Goal: Information Seeking & Learning: Learn about a topic

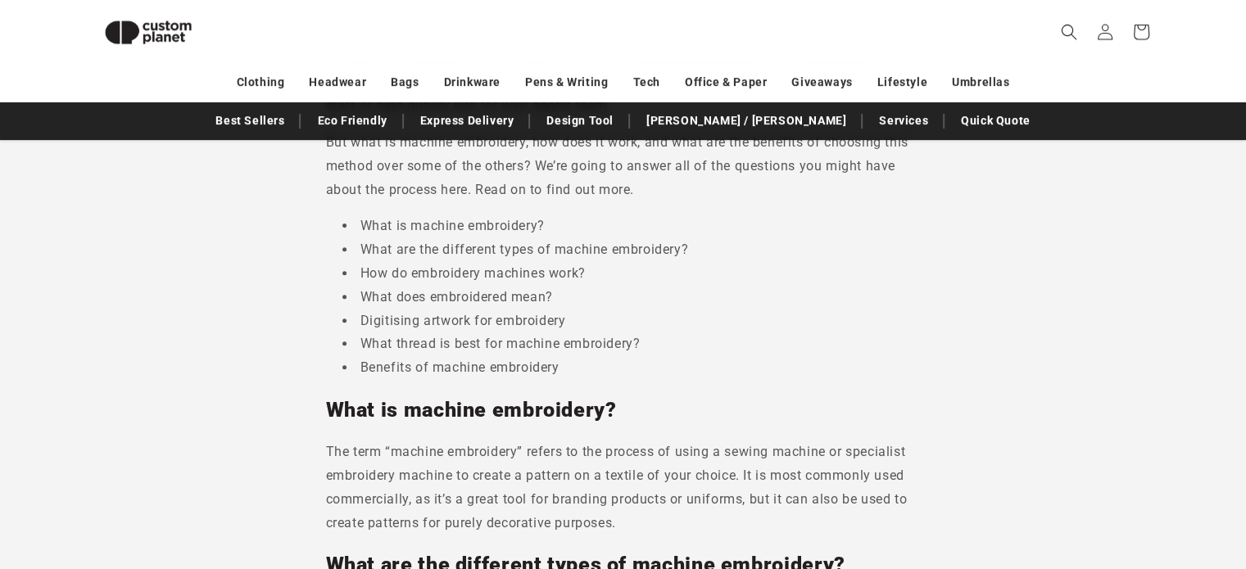
scroll to position [793, 0]
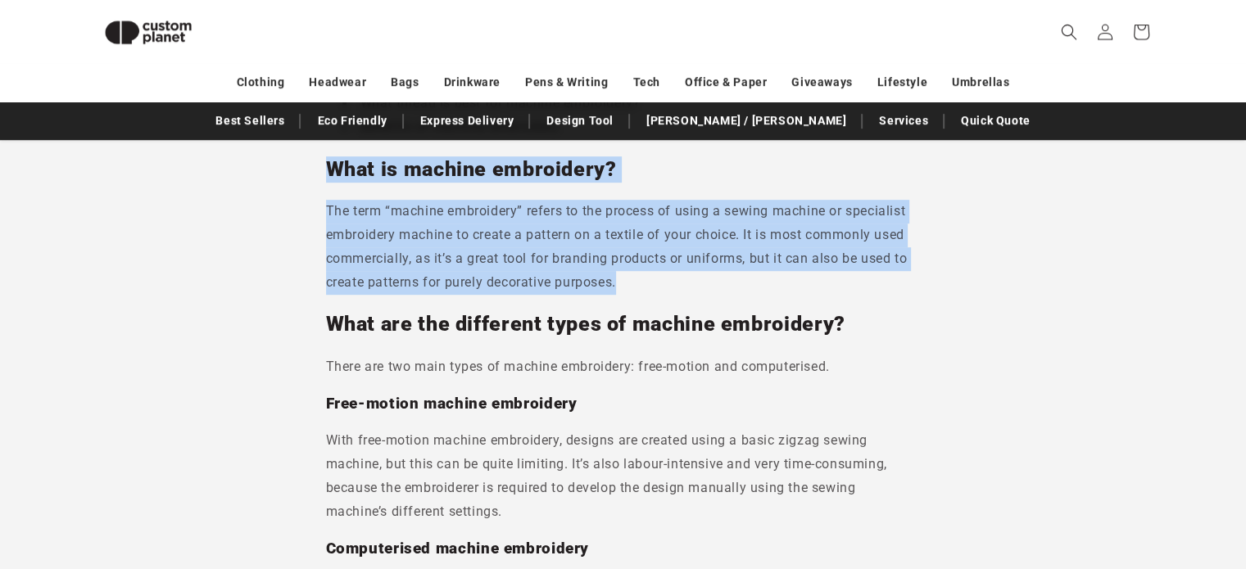
drag, startPoint x: 322, startPoint y: 171, endPoint x: 633, endPoint y: 279, distance: 328.5
copy div "What is machine embroidery? The term “machine embroidery” refers to the process…"
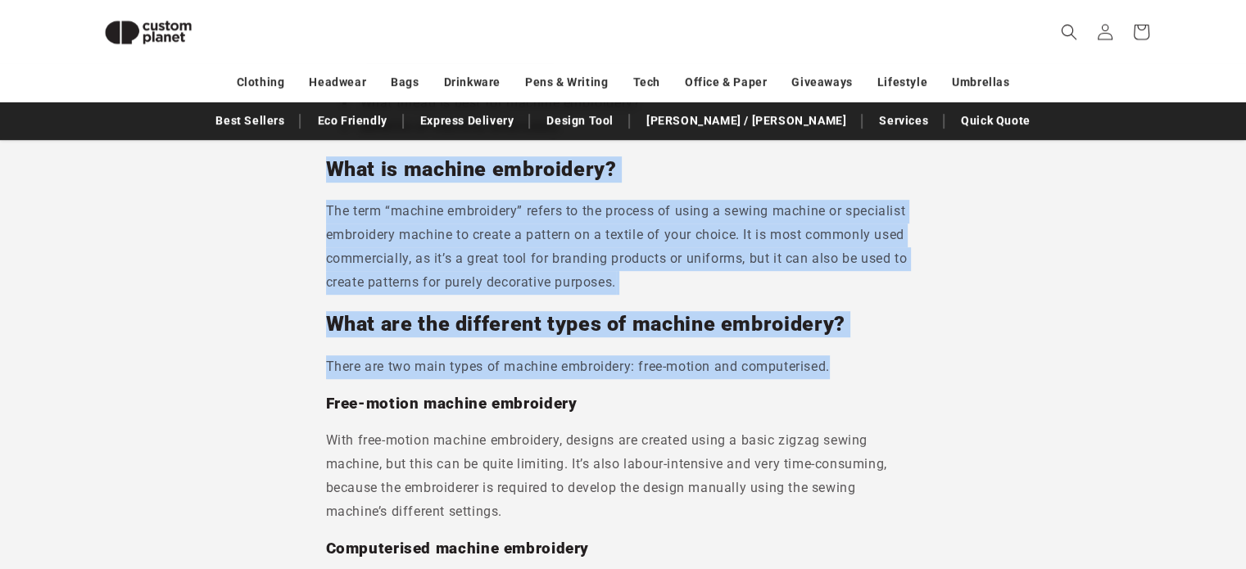
drag, startPoint x: 311, startPoint y: 173, endPoint x: 856, endPoint y: 356, distance: 574.9
drag, startPoint x: 776, startPoint y: 322, endPoint x: 473, endPoint y: 261, distance: 309.2
click at [482, 265] on p "The term “machine embroidery” refers to the process of using a sewing machine o…" at bounding box center [623, 247] width 595 height 94
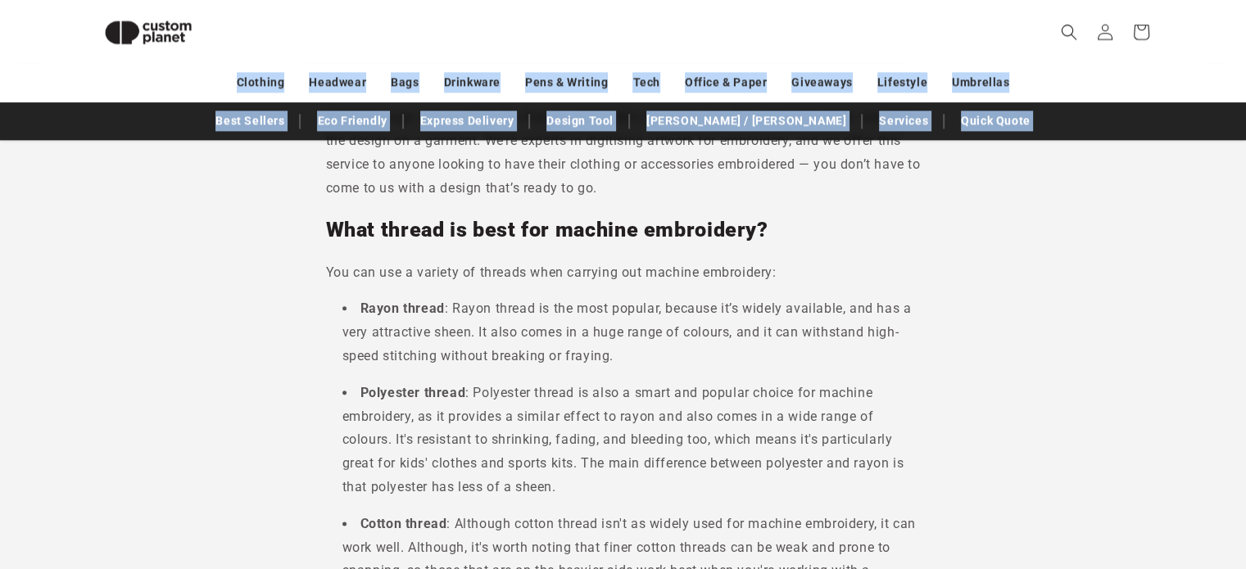
scroll to position [1934, 0]
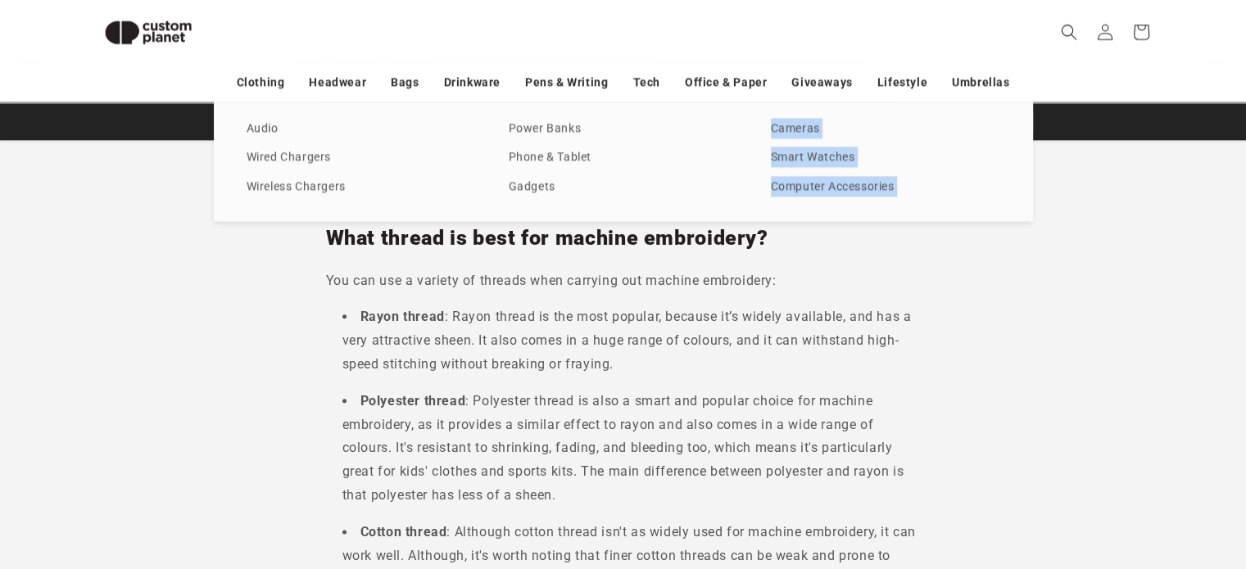
drag, startPoint x: 297, startPoint y: 170, endPoint x: 615, endPoint y: 209, distance: 320.3
click at [615, 209] on body "Skip to content Facebook Instagram YouTube TikTok X (Twitter) Pinterest Looking…" at bounding box center [623, 223] width 1246 height 4315
click at [560, 291] on p "You can use a variety of threads when carrying out machine embroidery:" at bounding box center [623, 282] width 595 height 24
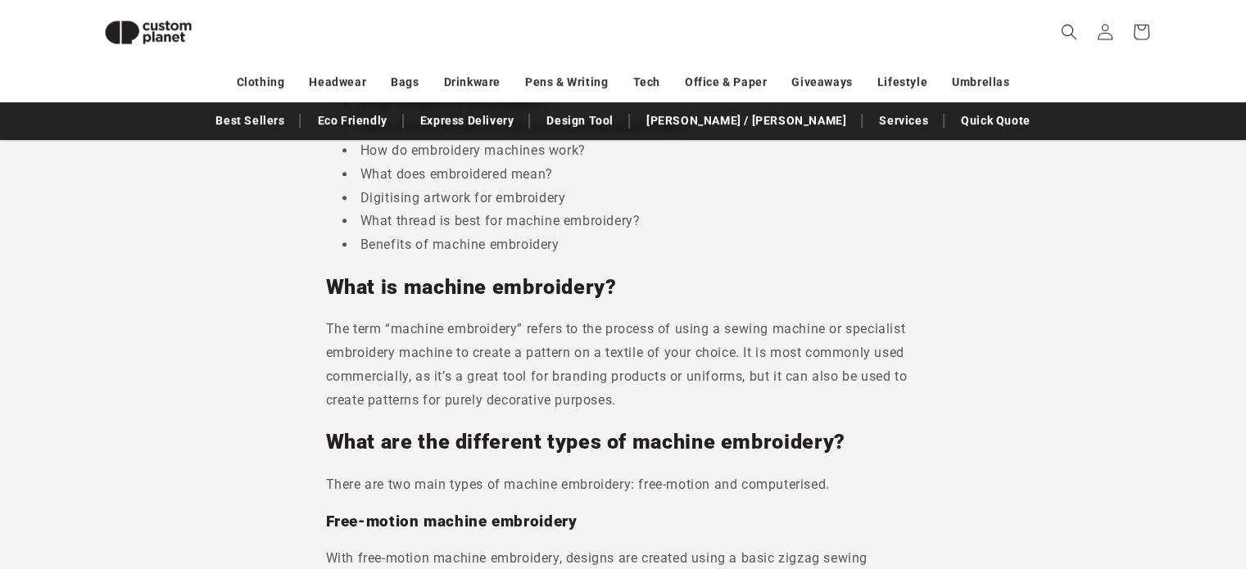
scroll to position [672, 0]
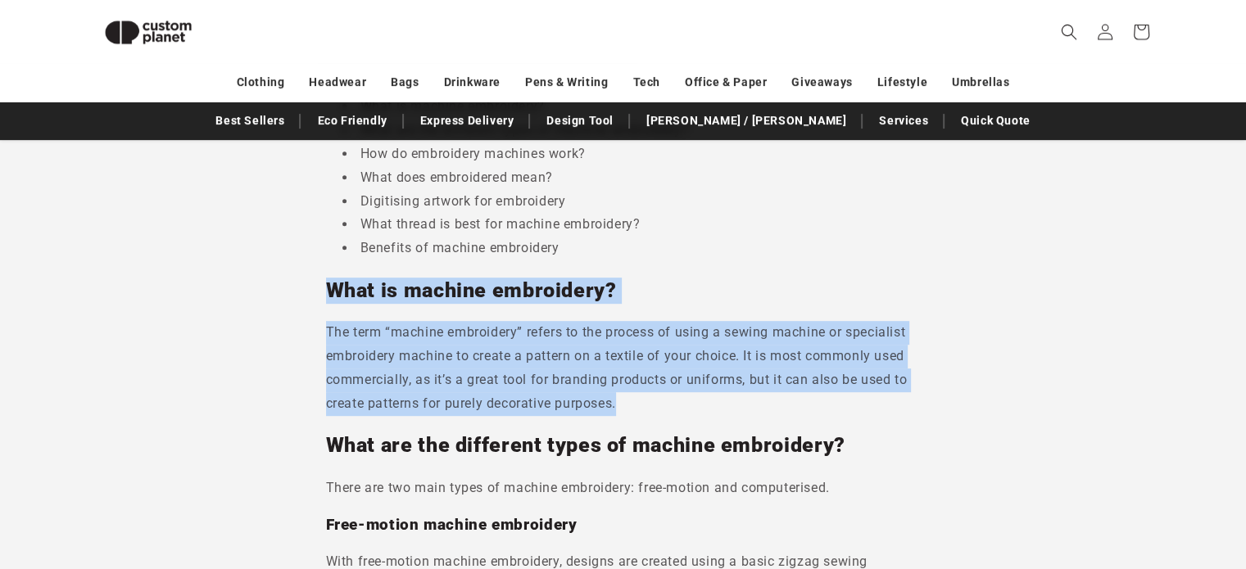
drag, startPoint x: 319, startPoint y: 277, endPoint x: 635, endPoint y: 409, distance: 342.7
copy div "What is machine embroidery? The term “machine embroidery” refers to the process…"
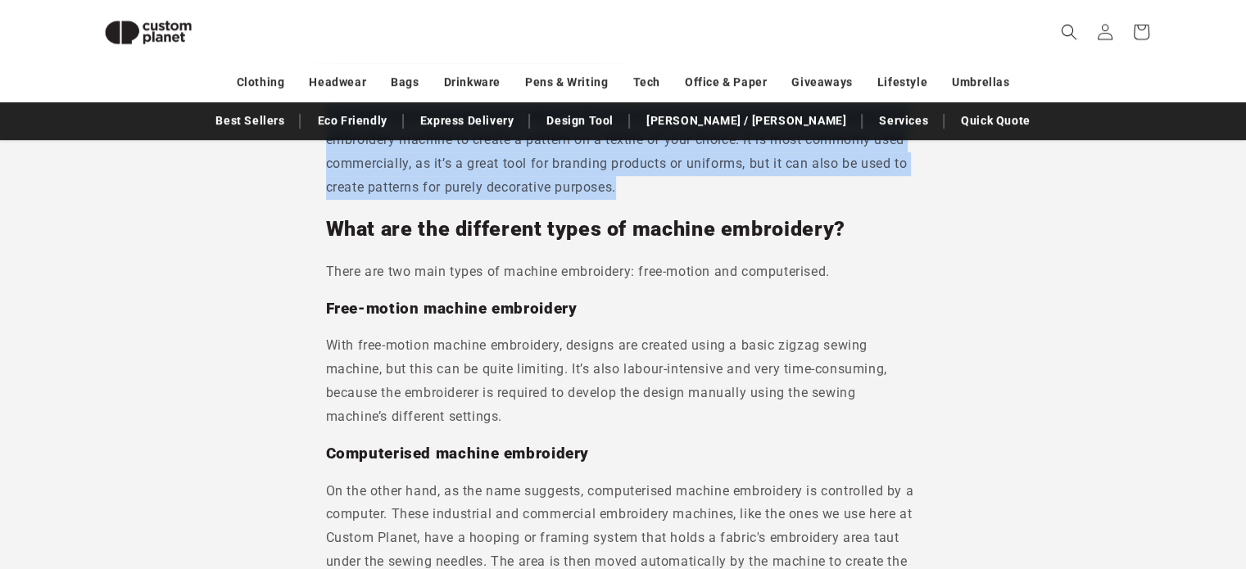
scroll to position [889, 0]
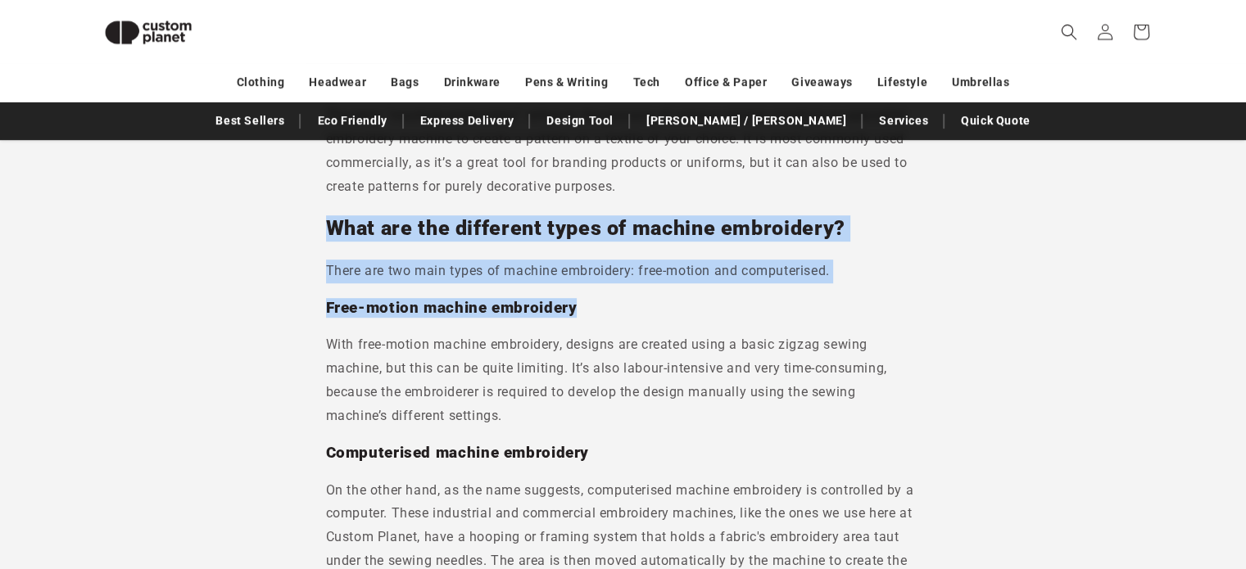
drag, startPoint x: 324, startPoint y: 232, endPoint x: 797, endPoint y: 283, distance: 476.4
click at [476, 278] on p "There are two main types of machine embroidery: free-motion and computerised." at bounding box center [623, 272] width 595 height 24
drag, startPoint x: 315, startPoint y: 232, endPoint x: 868, endPoint y: 254, distance: 553.5
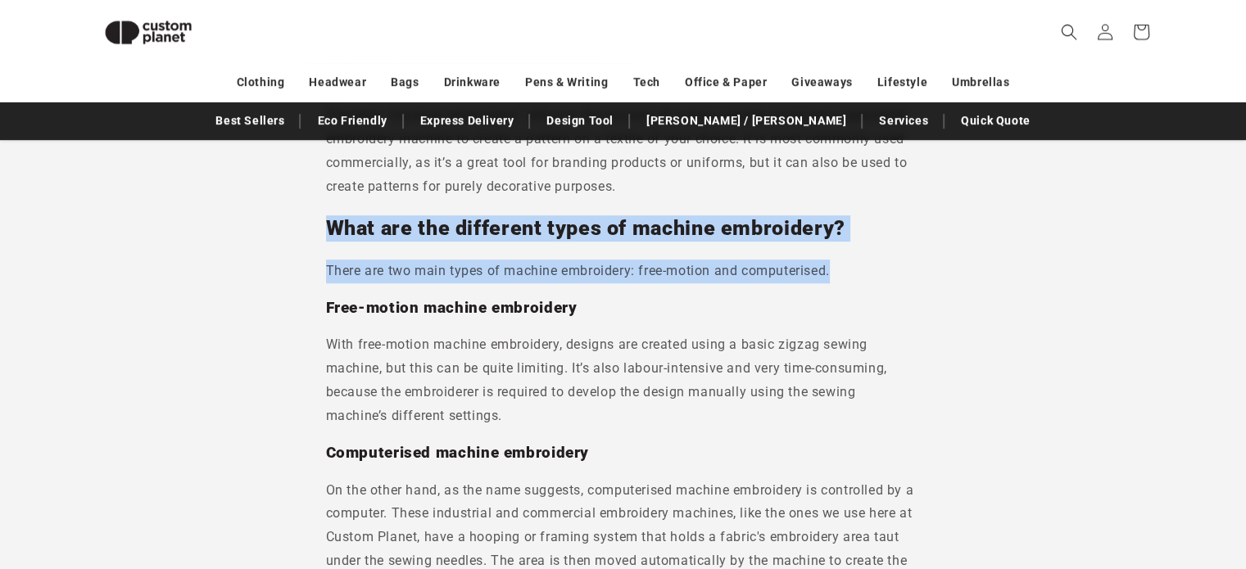
copy div "What are the different types of machine embroidery? There are two main types of…"
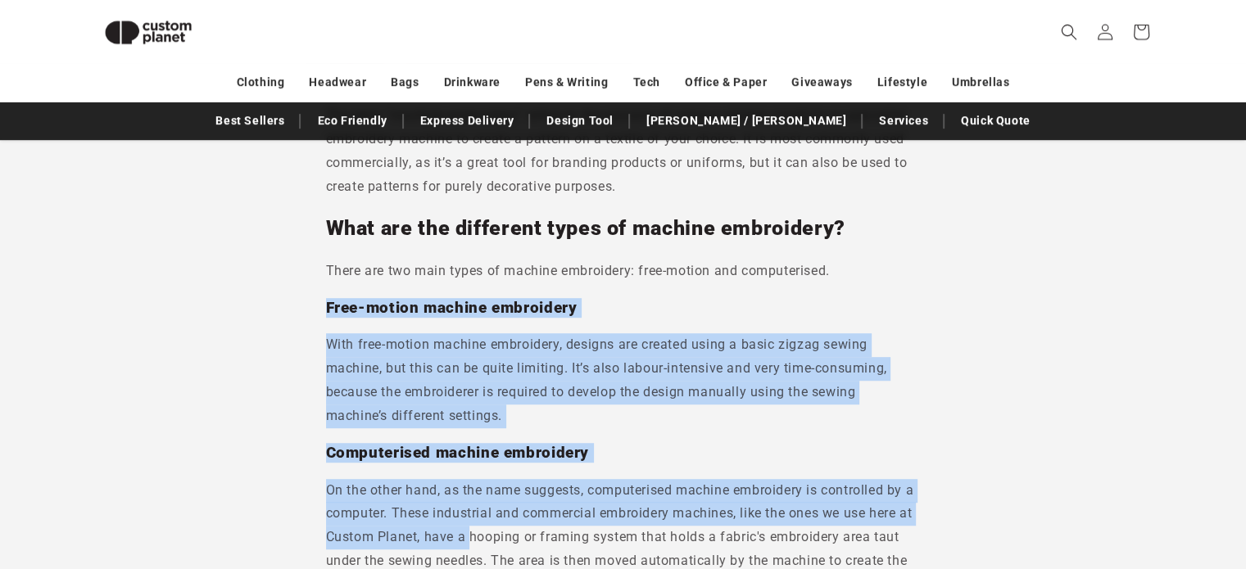
drag, startPoint x: 323, startPoint y: 311, endPoint x: 470, endPoint y: 533, distance: 265.9
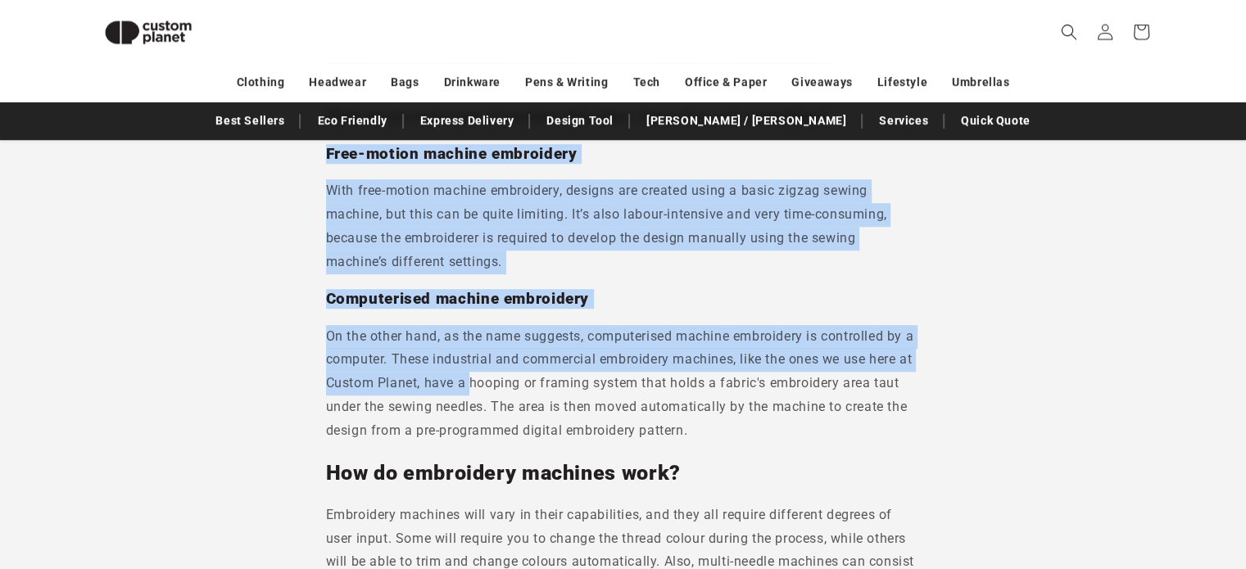
scroll to position [1045, 0]
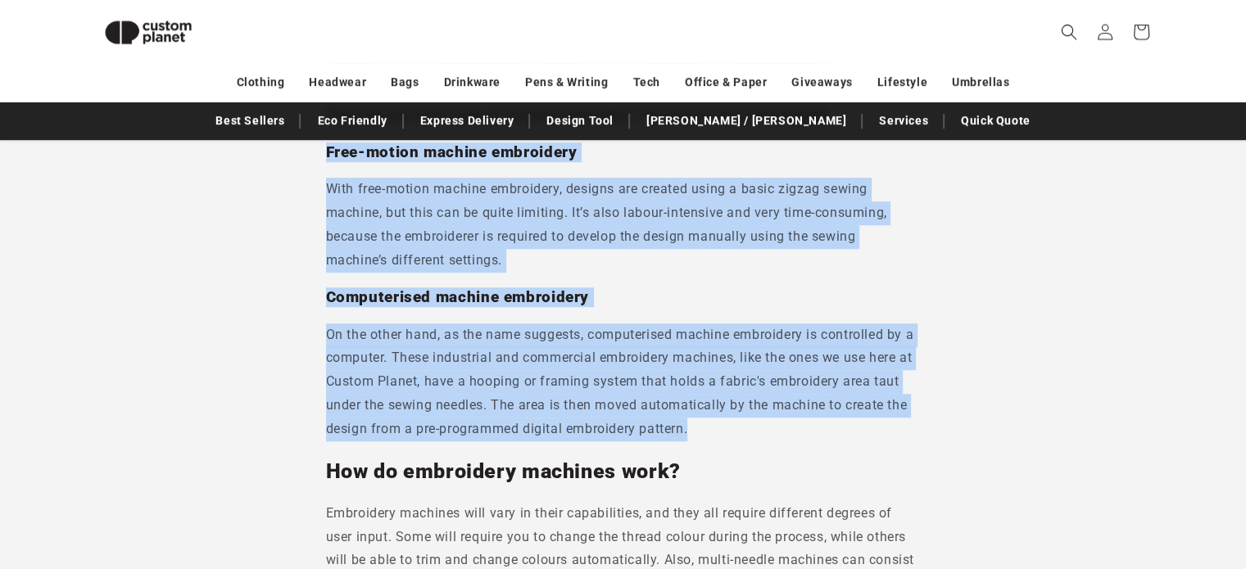
drag, startPoint x: 322, startPoint y: 154, endPoint x: 701, endPoint y: 435, distance: 472.1
copy div "Free-motion machine embroidery With free-motion machine embroidery, designs are…"
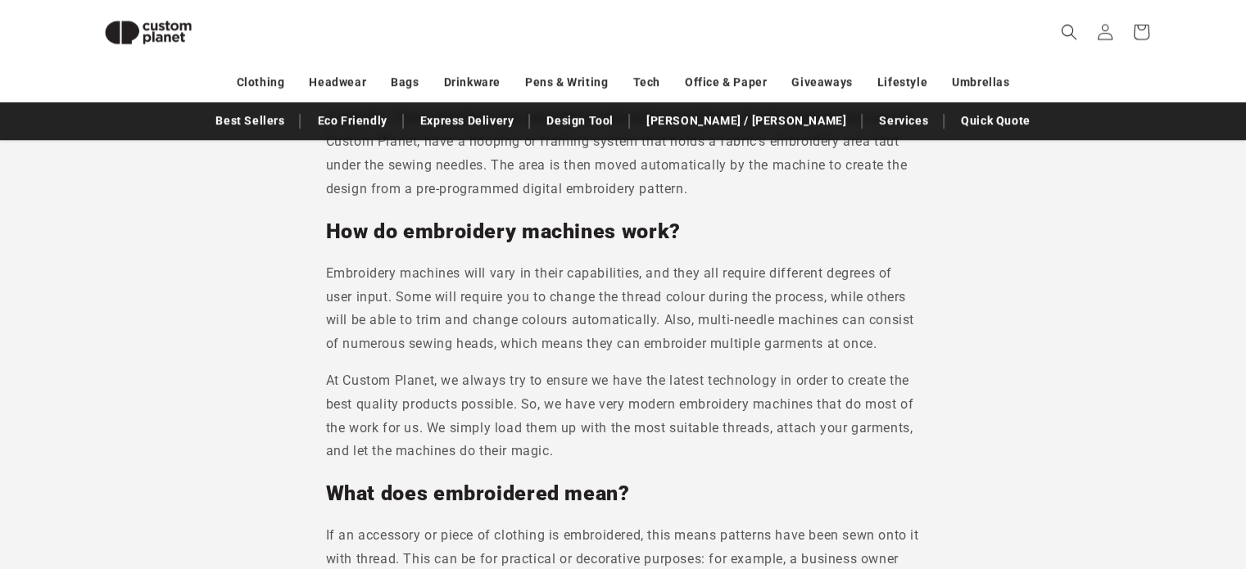
scroll to position [1286, 0]
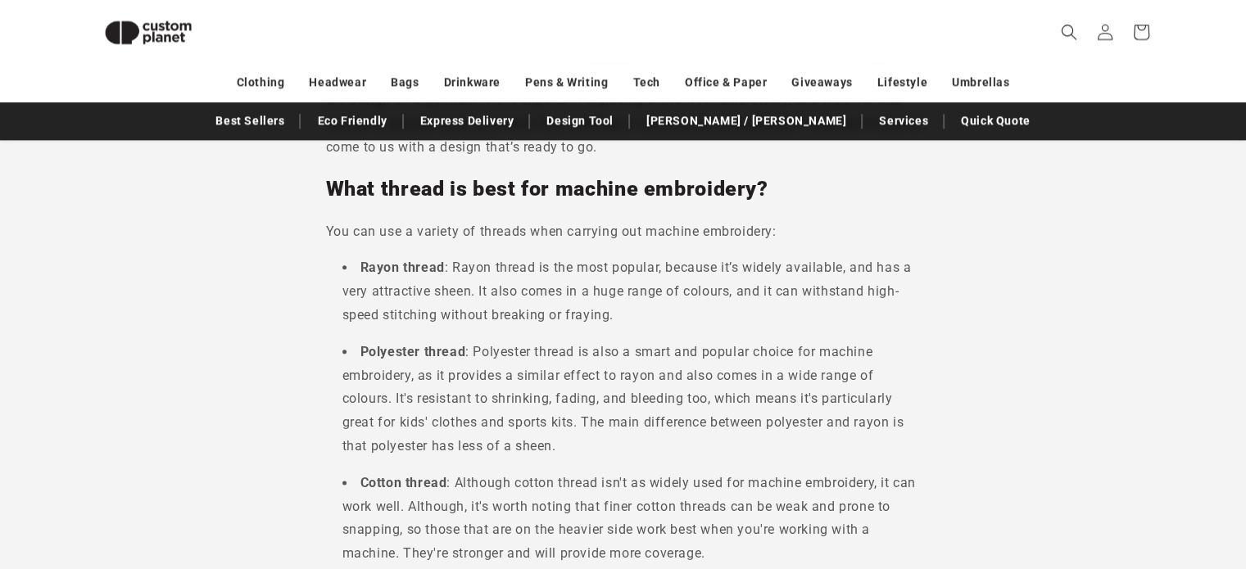
scroll to position [1985, 0]
click at [403, 189] on h2 "What thread is best for machine embroidery?" at bounding box center [623, 188] width 595 height 26
click at [406, 191] on h2 "What thread is best for machine embroidery?" at bounding box center [623, 188] width 595 height 26
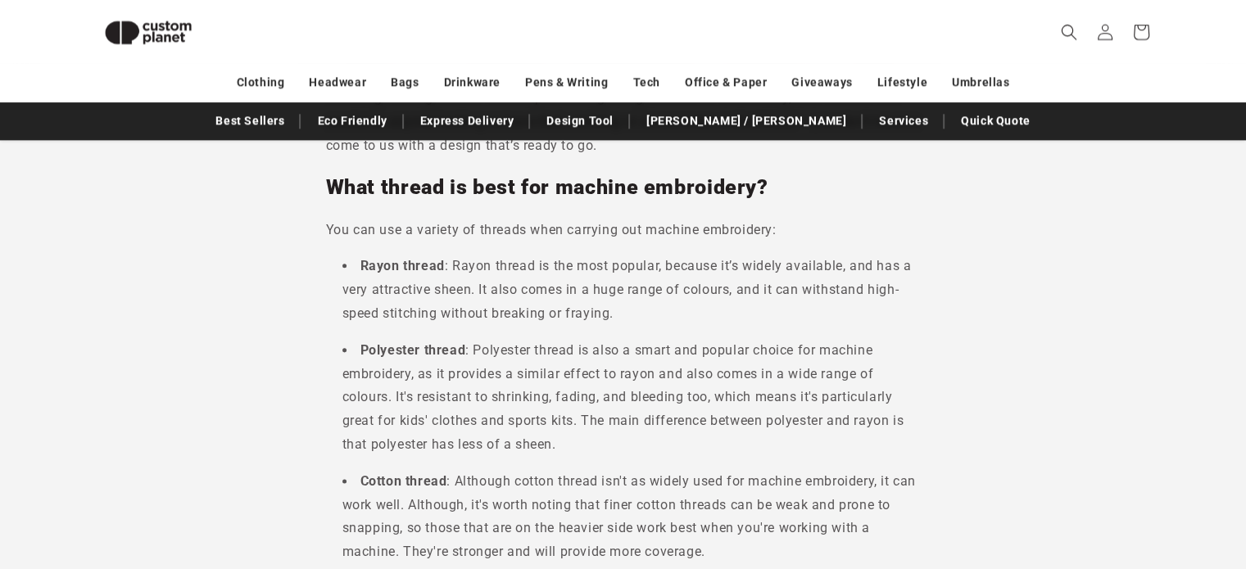
click at [406, 191] on h2 "What thread is best for machine embroidery?" at bounding box center [623, 188] width 595 height 26
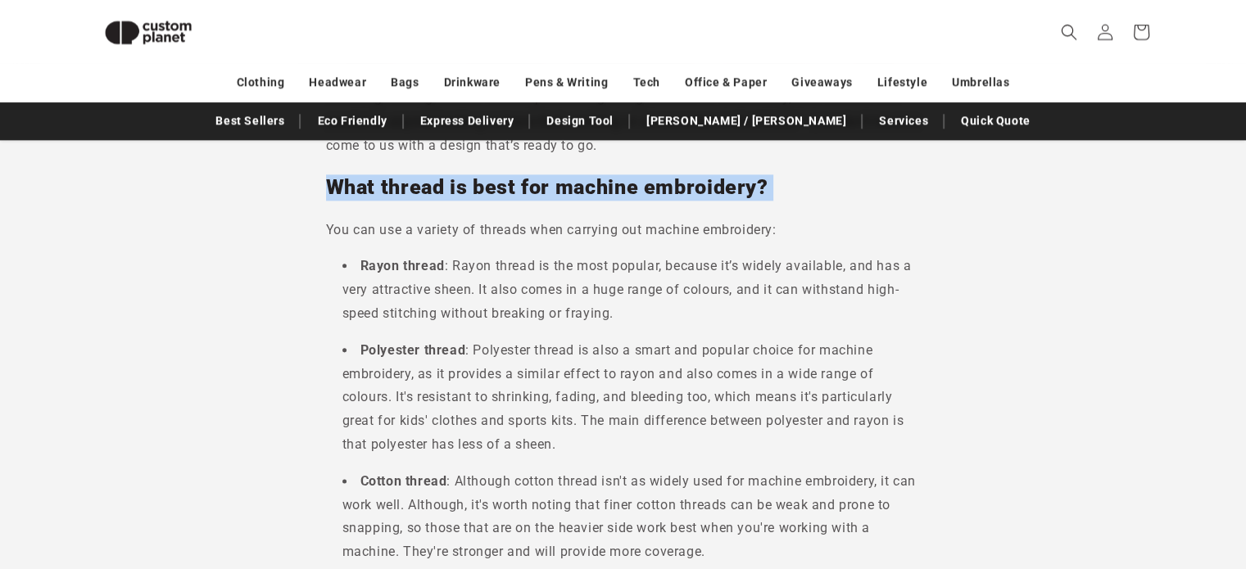
click at [406, 191] on h2 "What thread is best for machine embroidery?" at bounding box center [623, 188] width 595 height 26
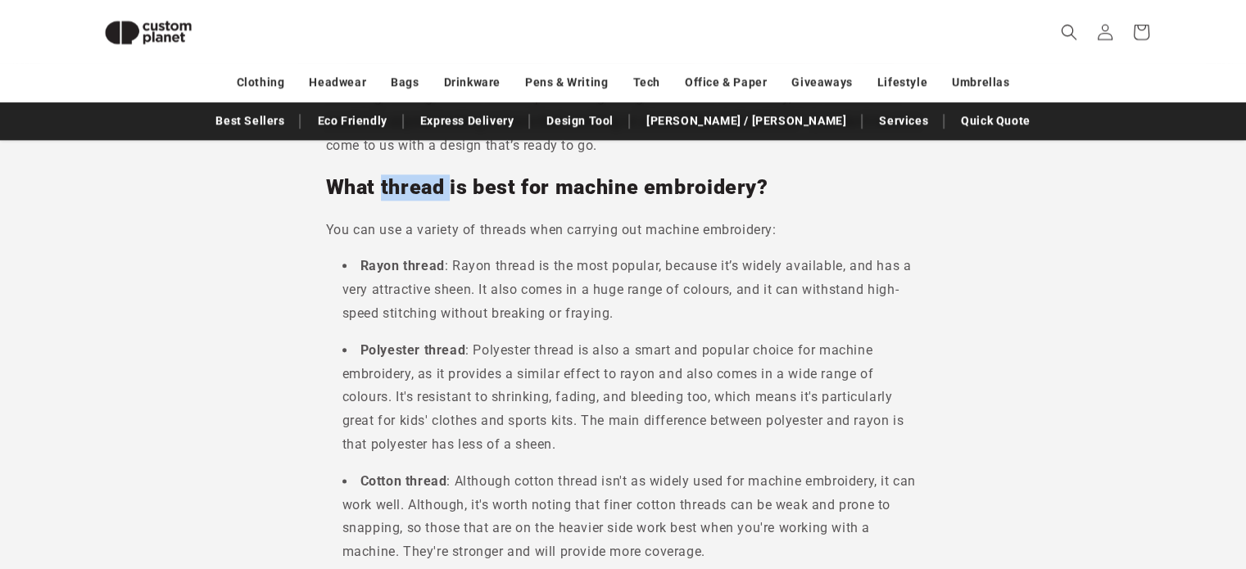
click at [406, 191] on h2 "What thread is best for machine embroidery?" at bounding box center [623, 188] width 595 height 26
click at [537, 222] on p "You can use a variety of threads when carrying out machine embroidery:" at bounding box center [623, 231] width 595 height 24
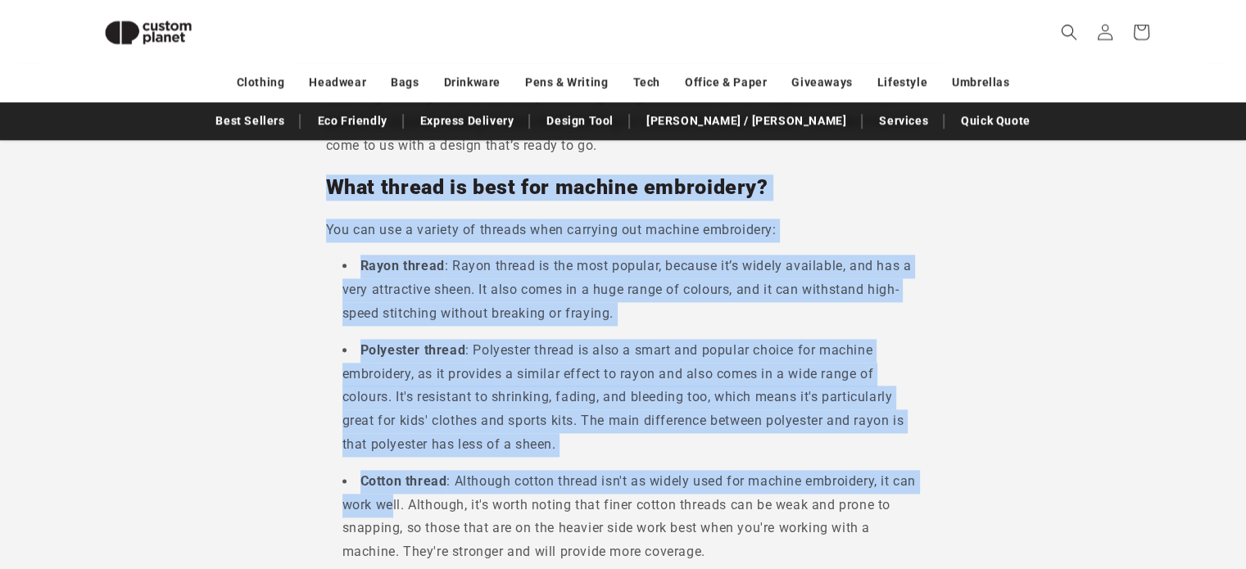
drag, startPoint x: 318, startPoint y: 191, endPoint x: 394, endPoint y: 515, distance: 333.3
click at [394, 515] on section "Machine embroidery allows you to add long-lasting logos, crests, and bespoke de…" at bounding box center [623, 198] width 1246 height 3226
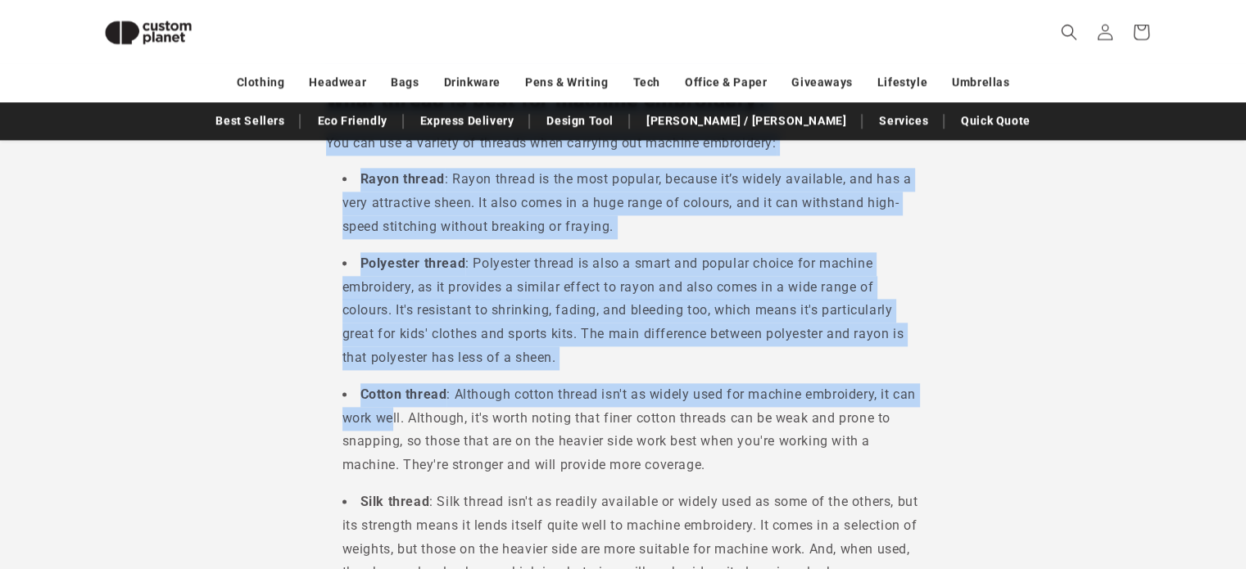
scroll to position [2066, 0]
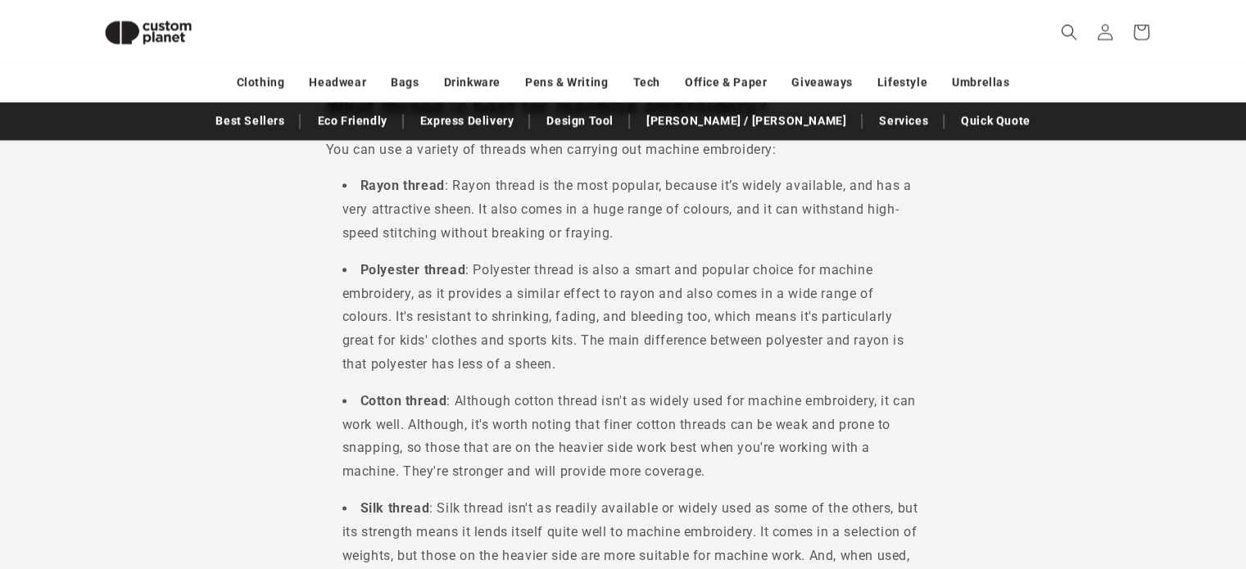
click at [394, 515] on b "Silk thread" at bounding box center [396, 509] width 70 height 16
drag, startPoint x: 394, startPoint y: 515, endPoint x: 278, endPoint y: 428, distance: 145.7
click at [278, 428] on section "Machine embroidery allows you to add long-lasting logos, crests, and bespoke de…" at bounding box center [623, 118] width 1246 height 3226
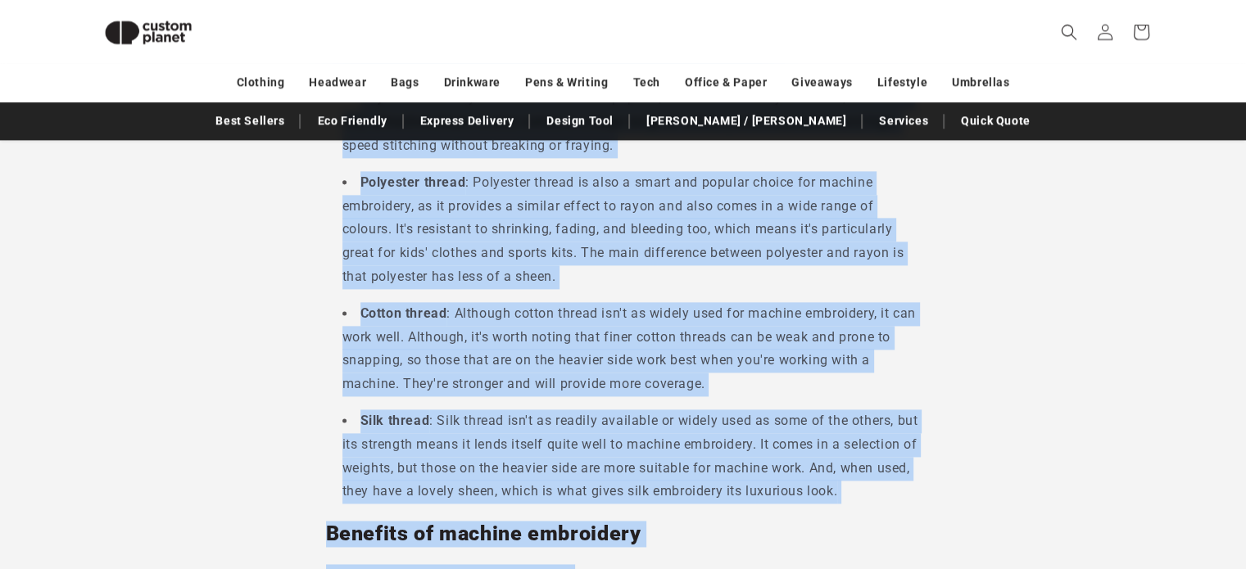
scroll to position [2193, 0]
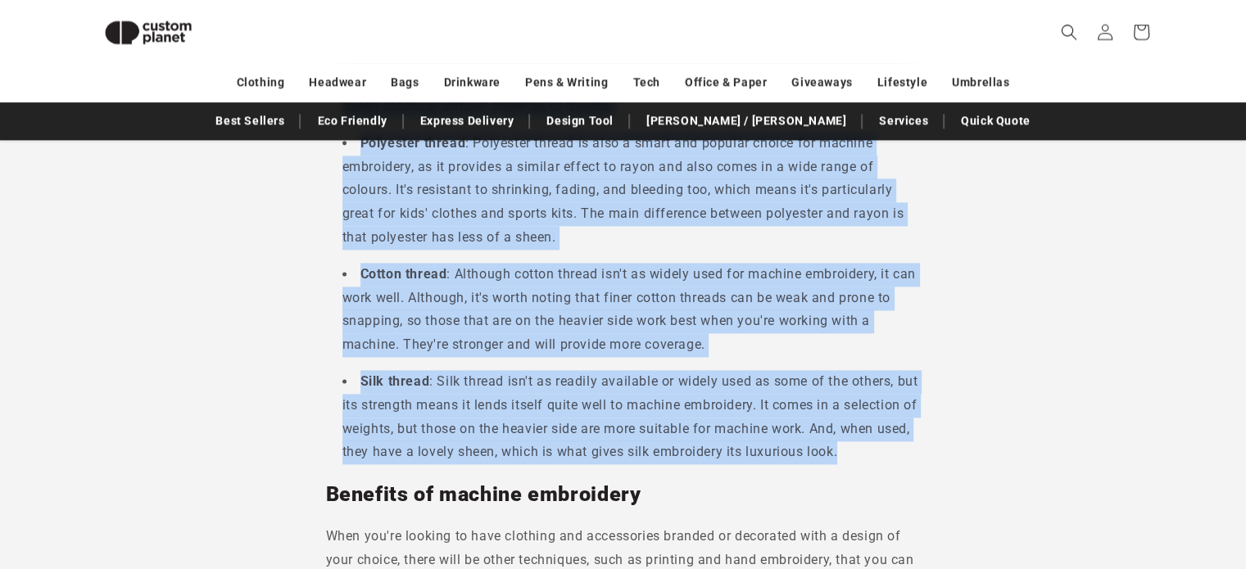
drag, startPoint x: 317, startPoint y: 149, endPoint x: 882, endPoint y: 448, distance: 638.8
copy div "Lore ipsumd si amet con adipisc elitseddoe? Tem inc utl e dolorem al enimadm ve…"
click at [400, 278] on b "Cotton thread" at bounding box center [404, 274] width 87 height 16
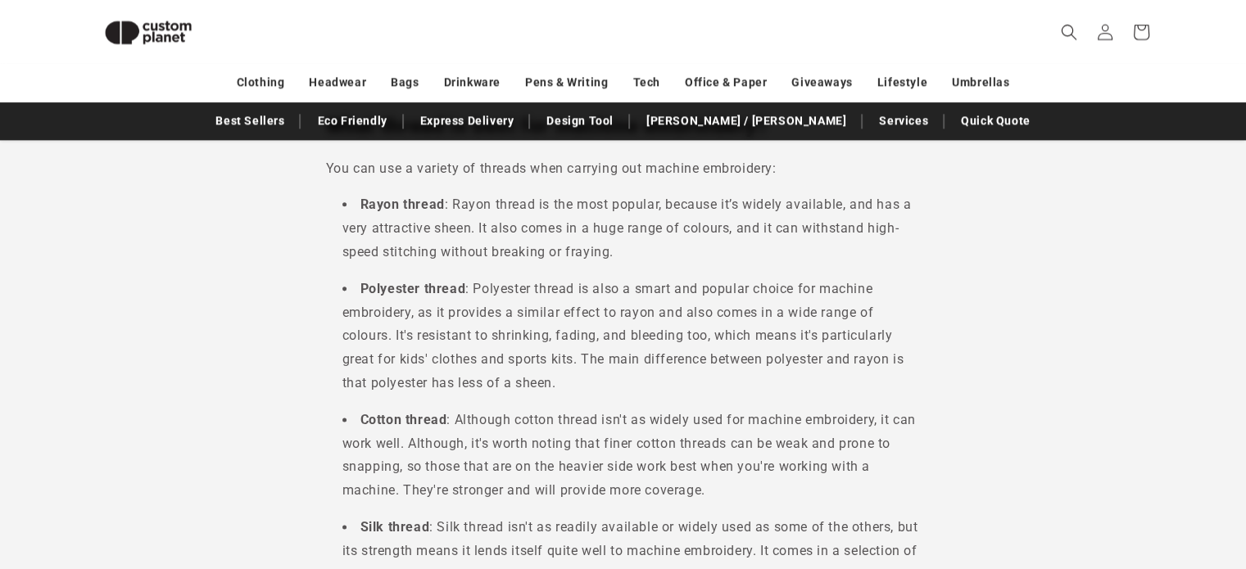
scroll to position [2042, 0]
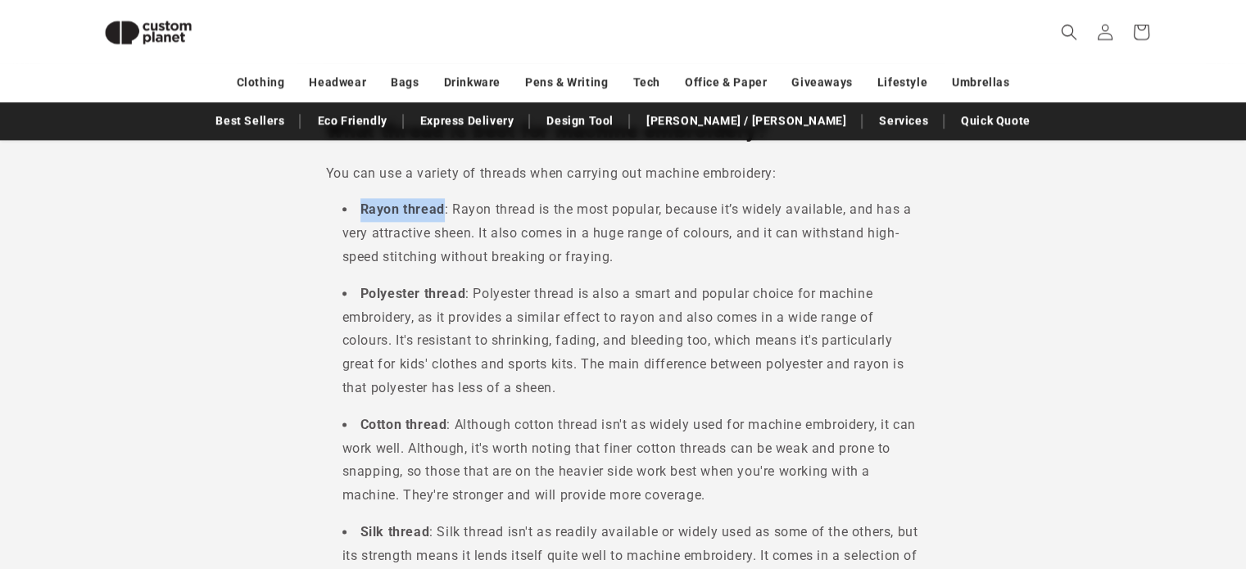
drag, startPoint x: 362, startPoint y: 209, endPoint x: 440, endPoint y: 216, distance: 78.2
click at [440, 216] on b "Rayon thread" at bounding box center [403, 210] width 84 height 16
click at [459, 293] on b "Polyester thread" at bounding box center [414, 294] width 106 height 16
click at [364, 295] on b "Polyester thread" at bounding box center [414, 294] width 106 height 16
drag, startPoint x: 358, startPoint y: 215, endPoint x: 442, endPoint y: 212, distance: 84.5
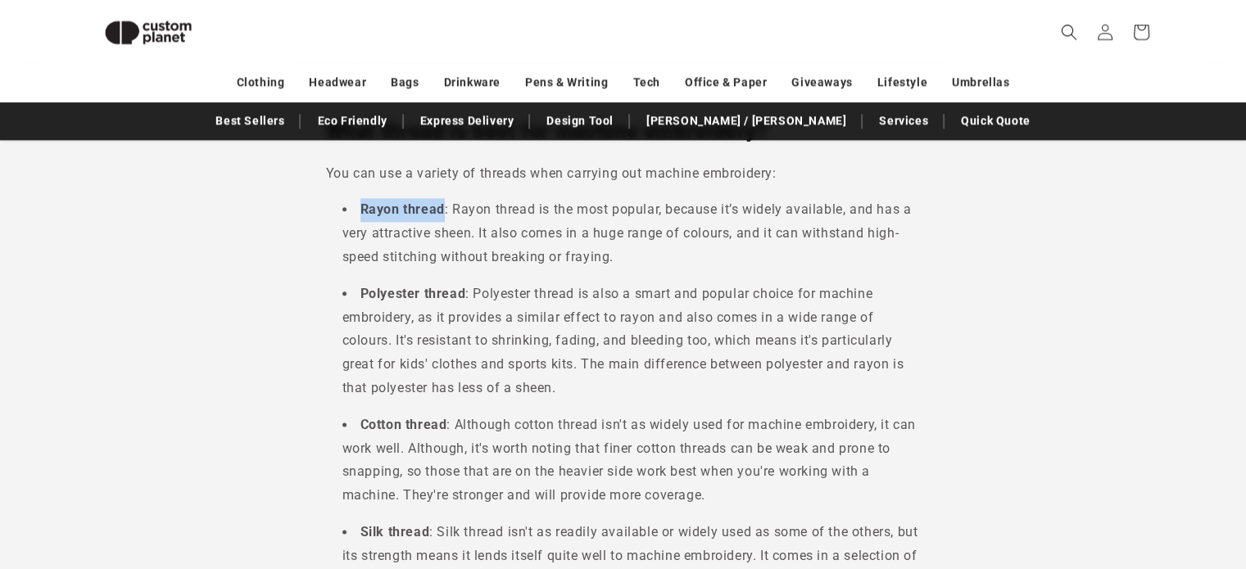
click at [442, 212] on li "Rayon thread : Rayon thread is the most popular, because it’s widely available,…" at bounding box center [631, 233] width 578 height 70
copy b "Rayon thread"
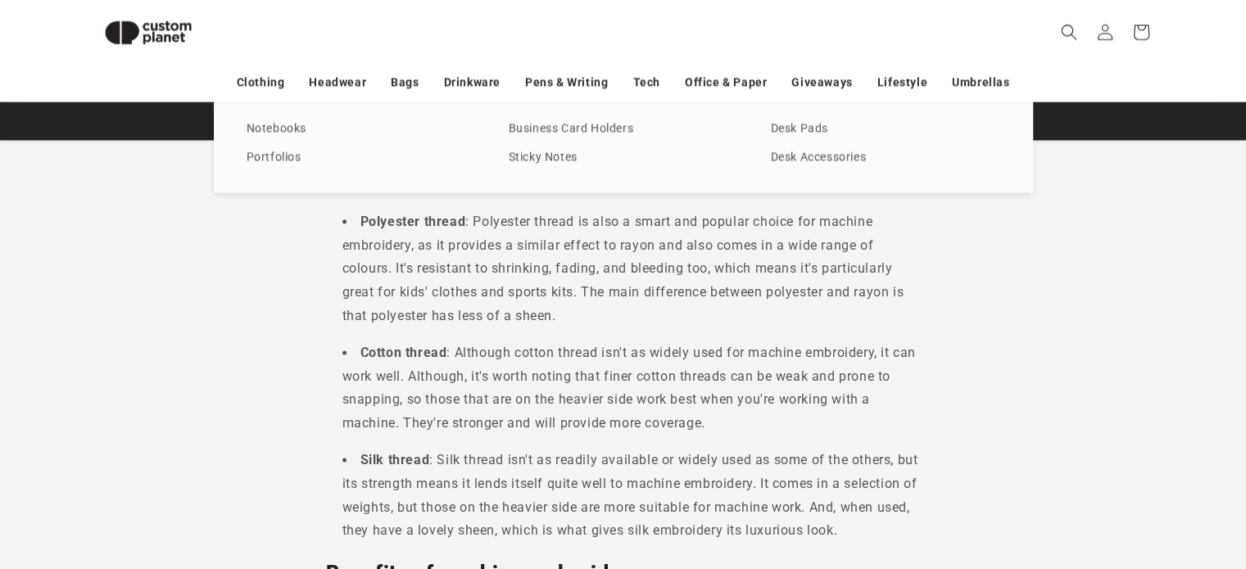
scroll to position [2115, 0]
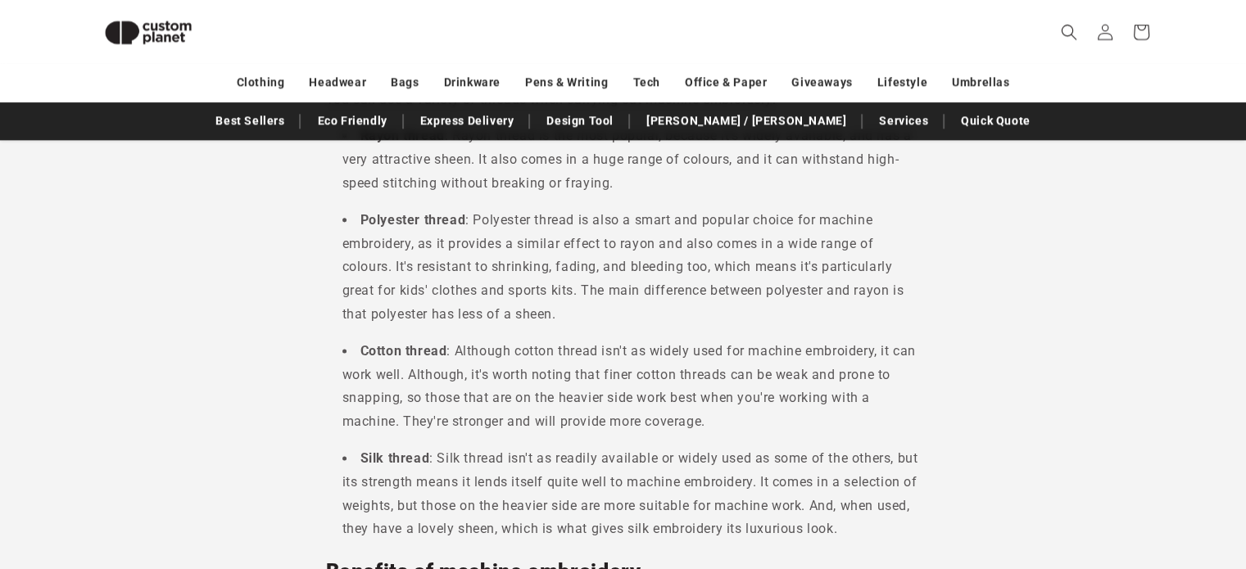
click at [213, 433] on section "Machine embroidery allows you to add long-lasting logos, crests, and bespoke de…" at bounding box center [623, 68] width 1246 height 3226
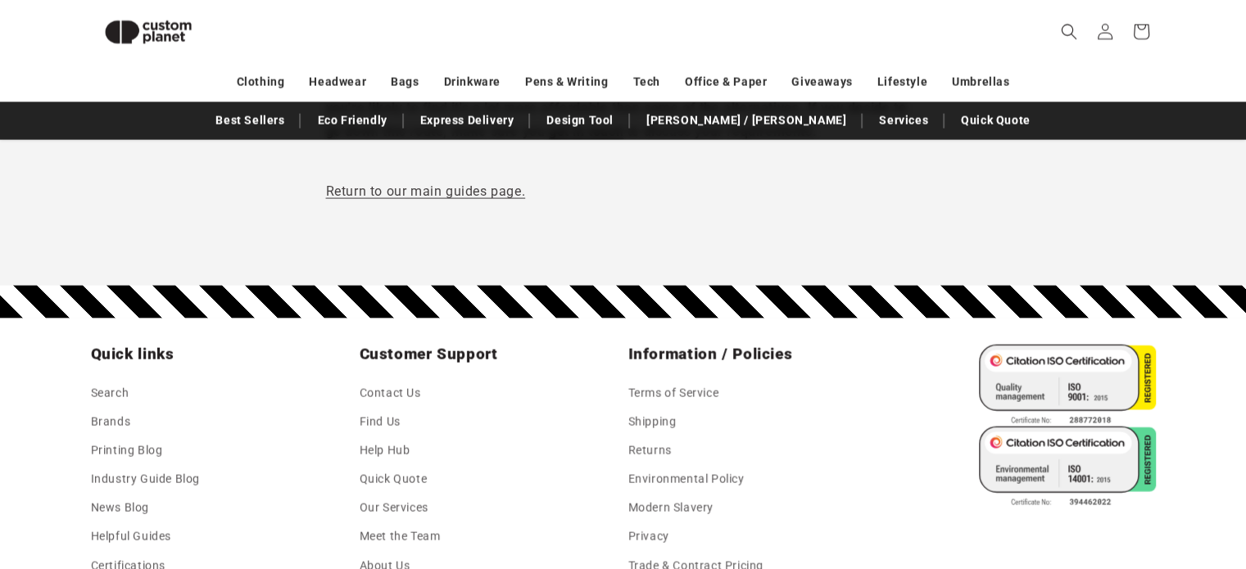
scroll to position [3534, 0]
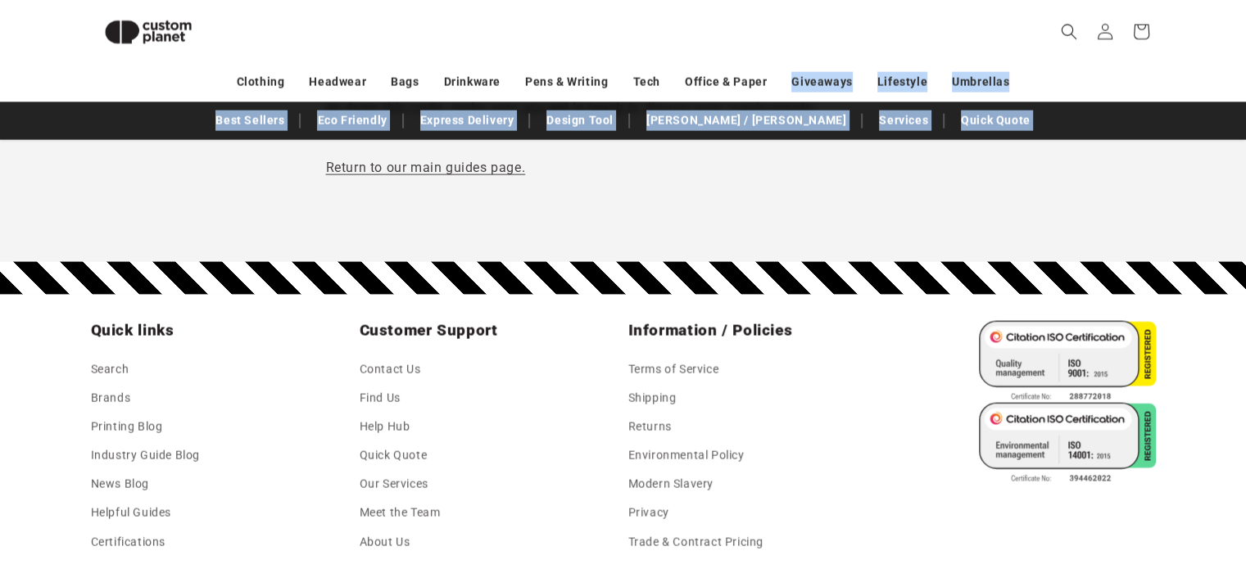
drag, startPoint x: 315, startPoint y: 261, endPoint x: 713, endPoint y: 101, distance: 429.4
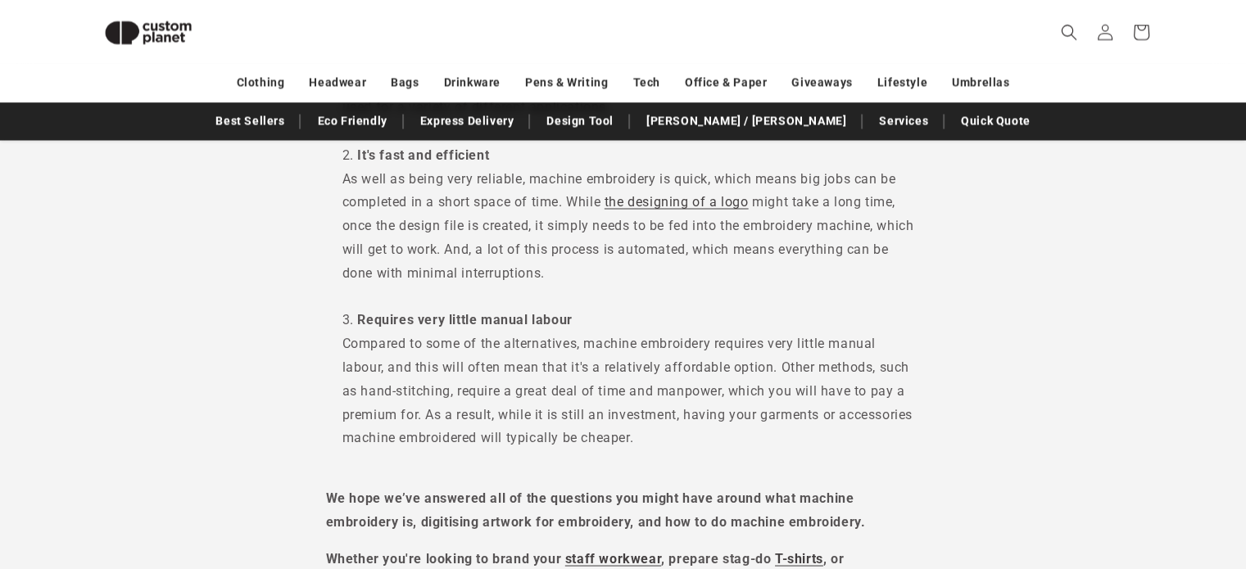
scroll to position [2989, 0]
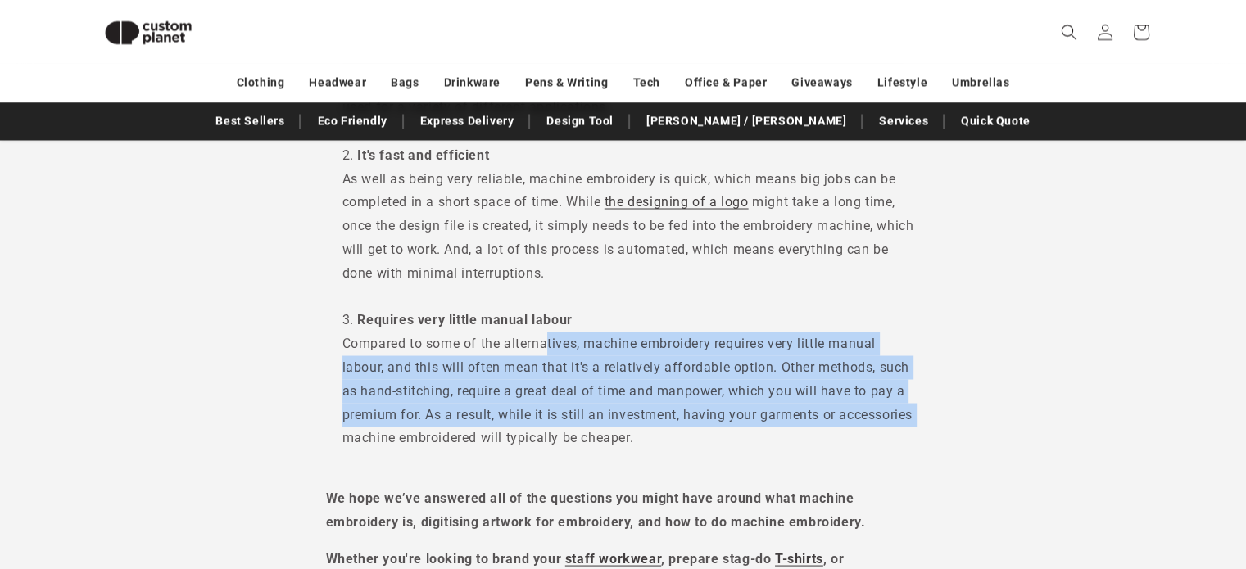
drag, startPoint x: 338, startPoint y: 443, endPoint x: 551, endPoint y: 347, distance: 233.2
click at [551, 347] on ol "It's reliable When branding or decorating a garment using machine embroidery, t…" at bounding box center [623, 155] width 595 height 637
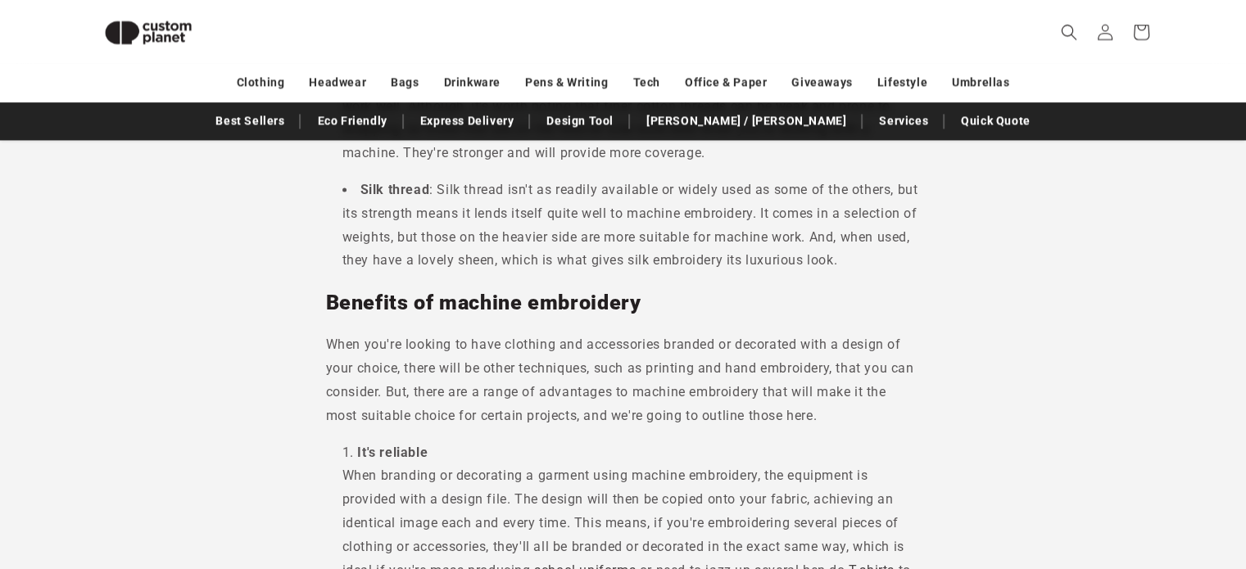
scroll to position [2691, 0]
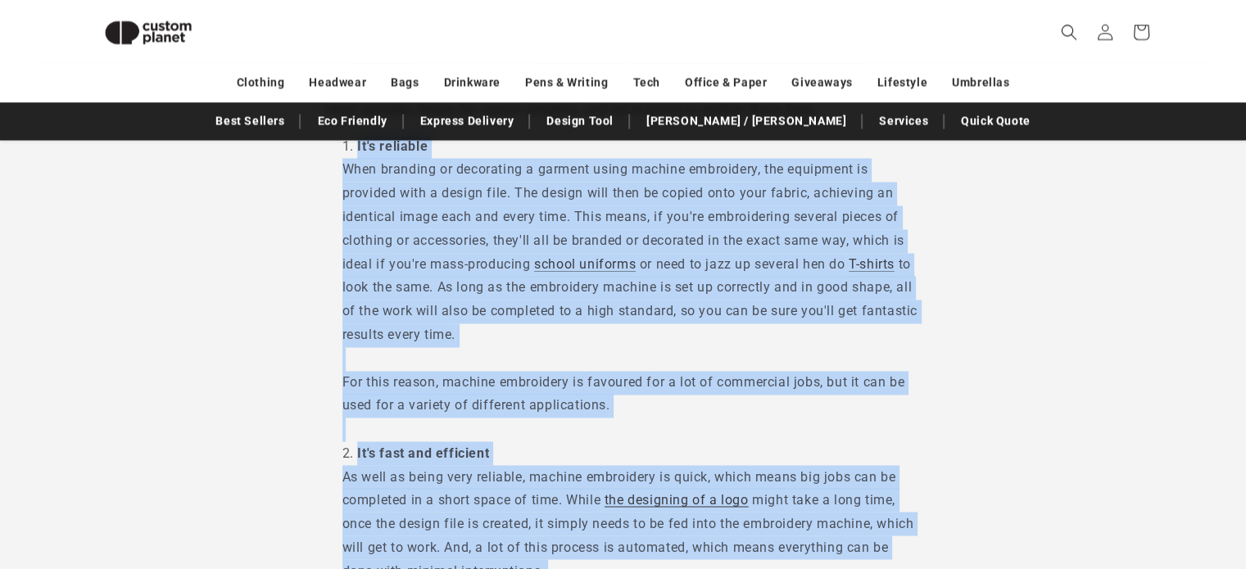
drag, startPoint x: 640, startPoint y: 442, endPoint x: 341, endPoint y: 146, distance: 420.6
click at [341, 146] on ol "It's reliable When branding or decorating a garment using machine embroidery, t…" at bounding box center [623, 453] width 595 height 637
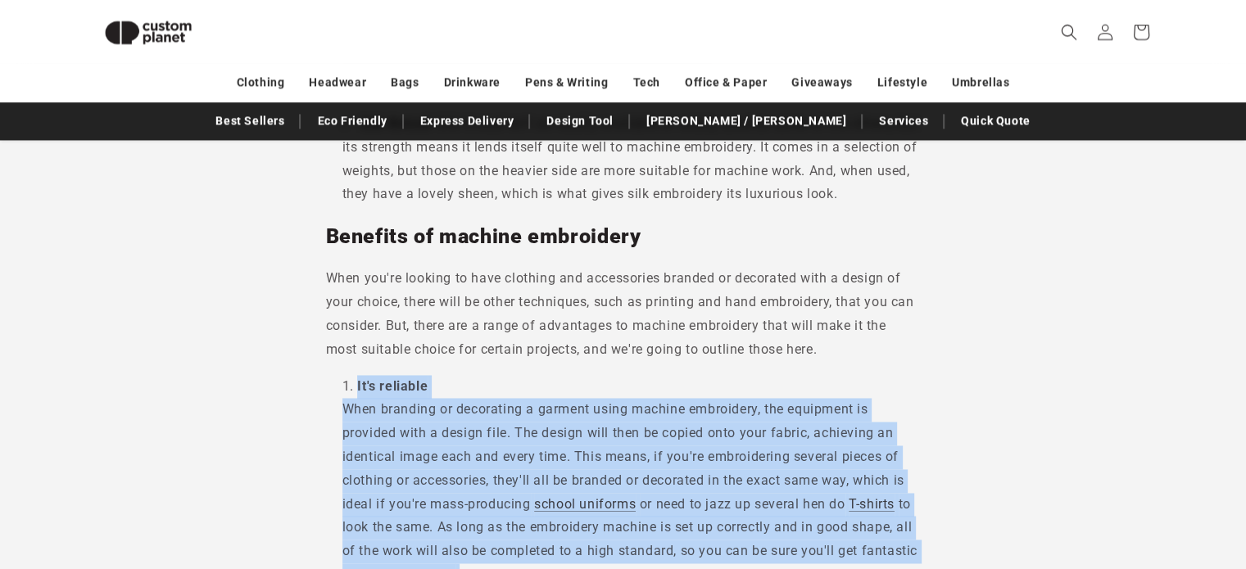
scroll to position [2461, 0]
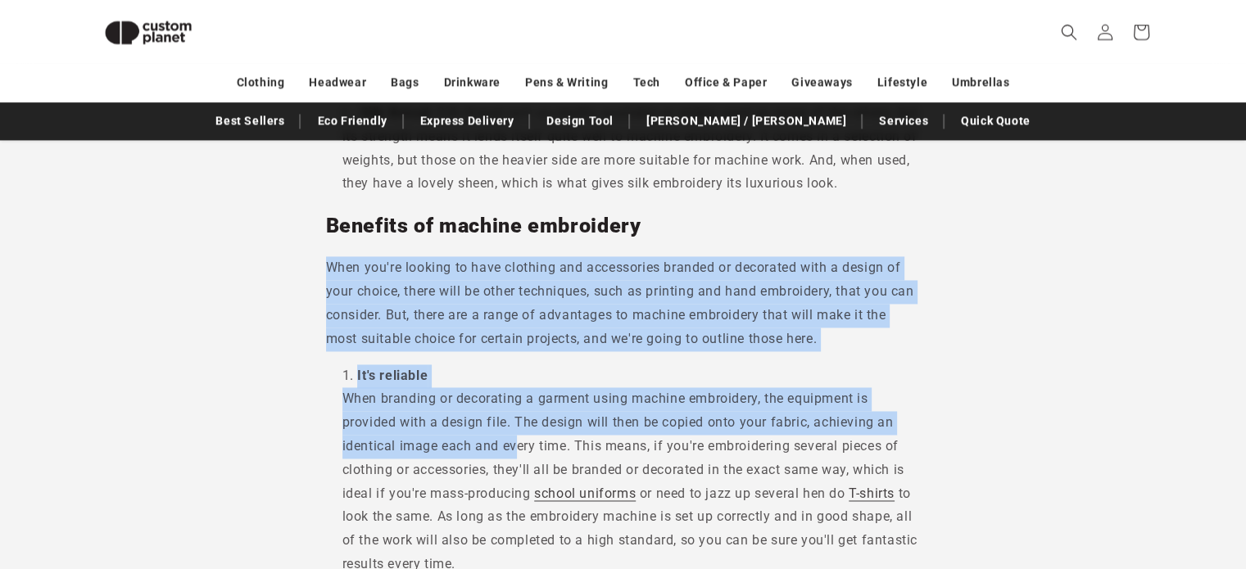
drag, startPoint x: 325, startPoint y: 266, endPoint x: 521, endPoint y: 458, distance: 274.0
click at [328, 272] on p "When you're looking to have clothing and accessories branded or decorated with …" at bounding box center [623, 303] width 595 height 94
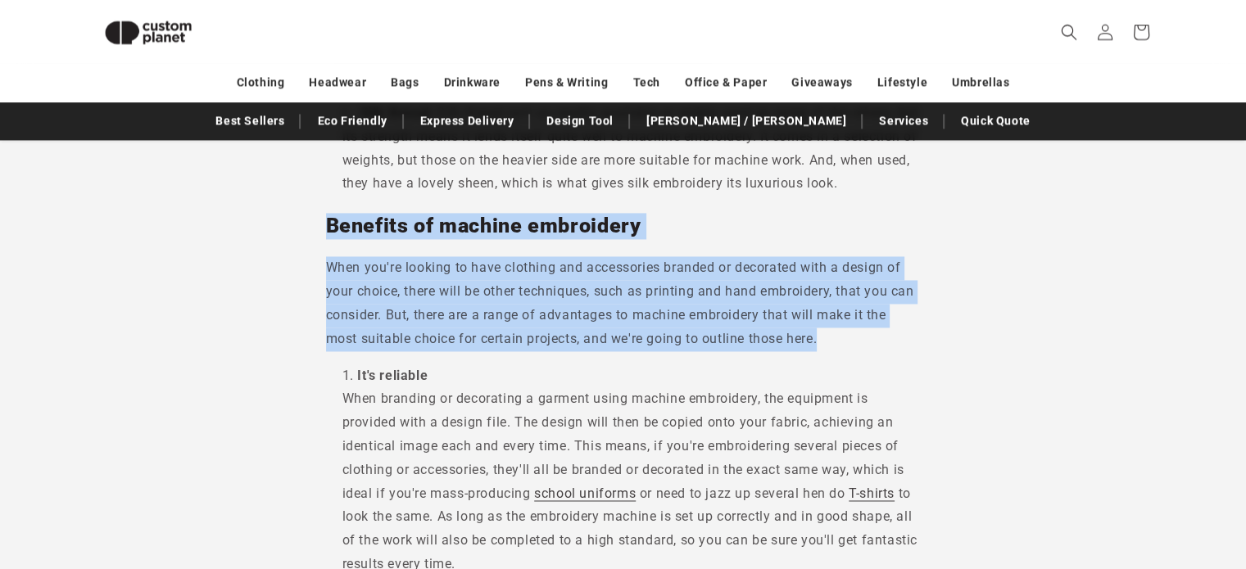
drag, startPoint x: 322, startPoint y: 229, endPoint x: 855, endPoint y: 342, distance: 545.2
copy div "Benefits of machine embroidery When you're looking to have clothing and accesso…"
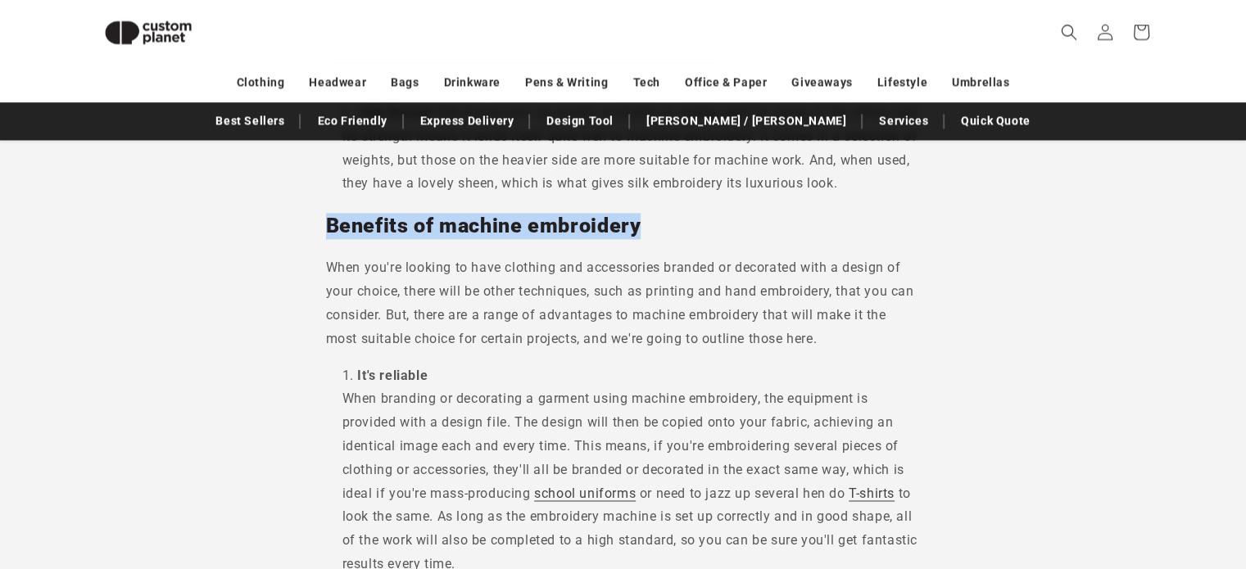
drag, startPoint x: 317, startPoint y: 235, endPoint x: 671, endPoint y: 224, distance: 354.1
copy h2 "Benefits of machine embroidery"
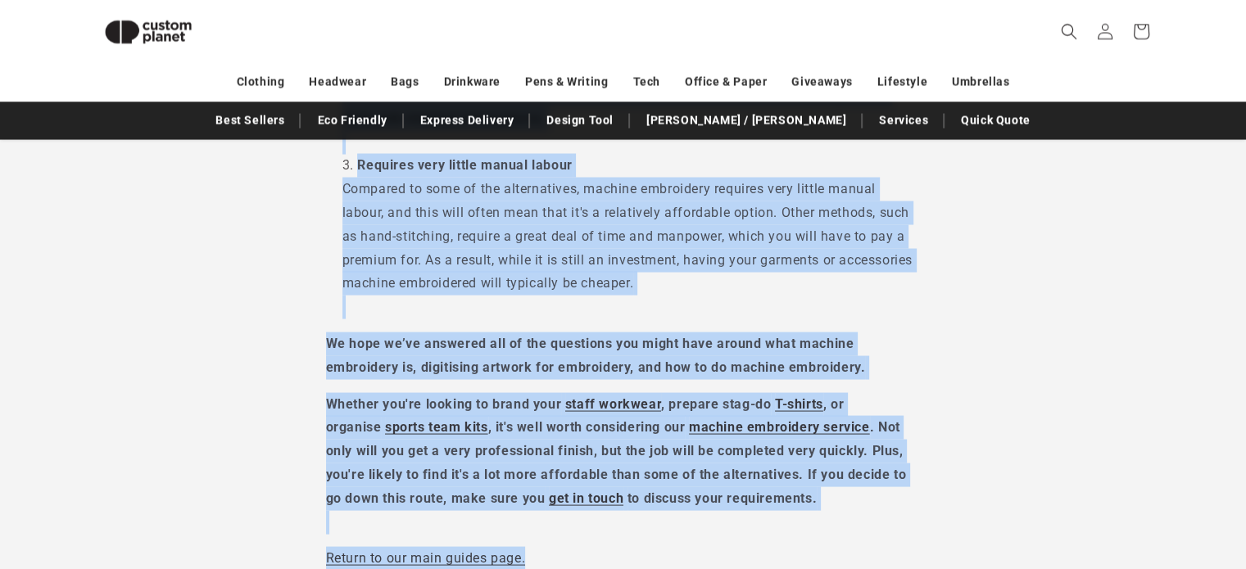
scroll to position [3576, 0]
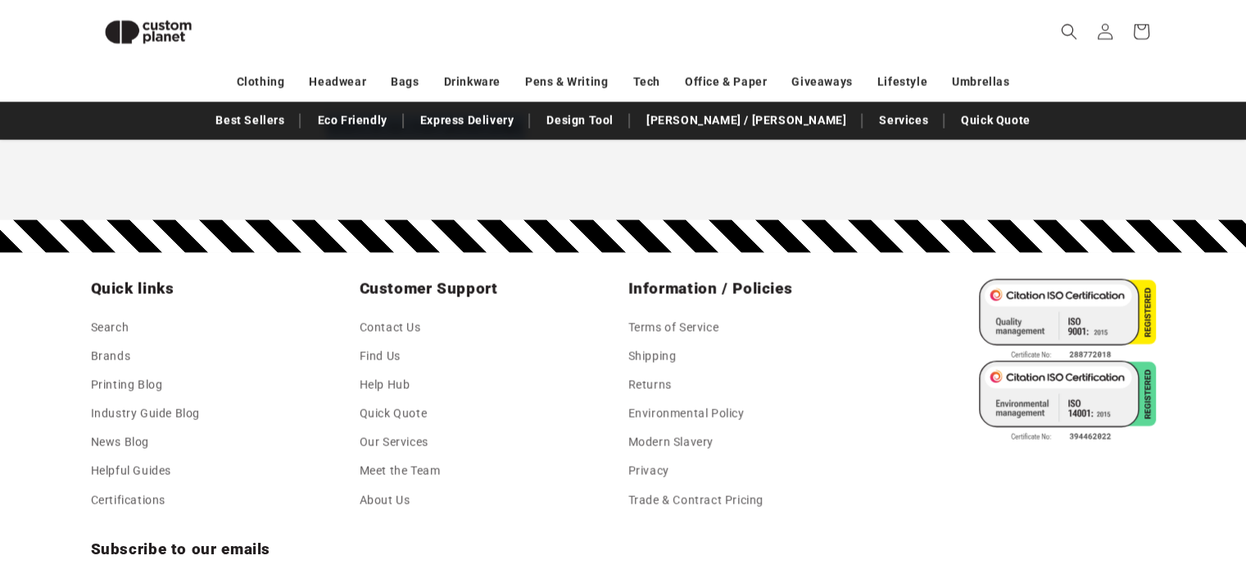
drag, startPoint x: 338, startPoint y: 283, endPoint x: 927, endPoint y: 221, distance: 592.3
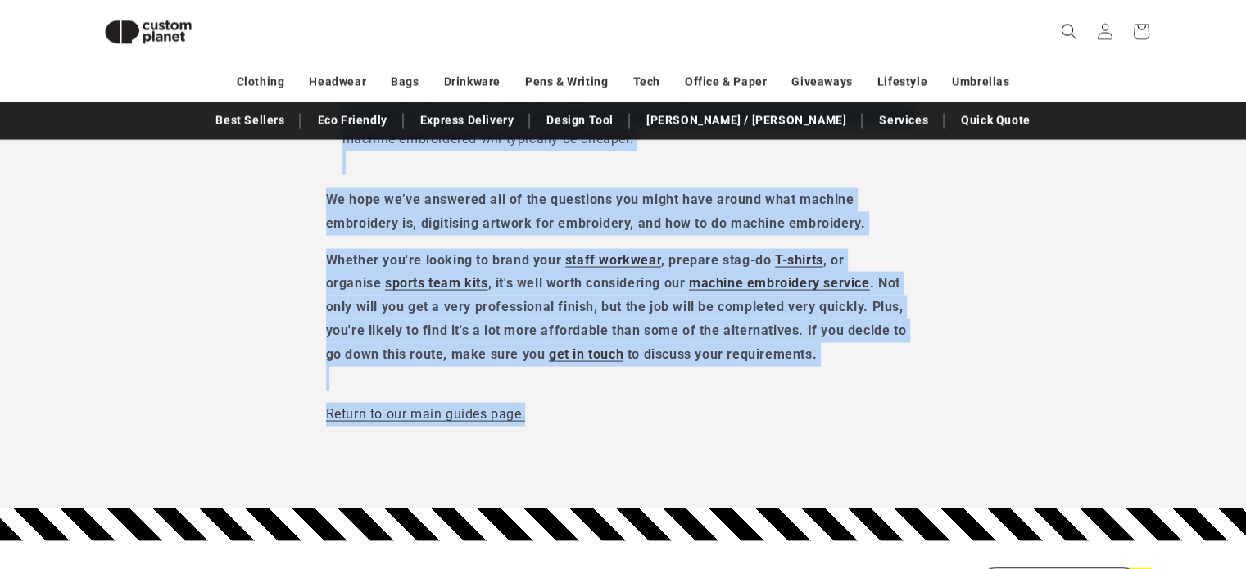
scroll to position [3289, 0]
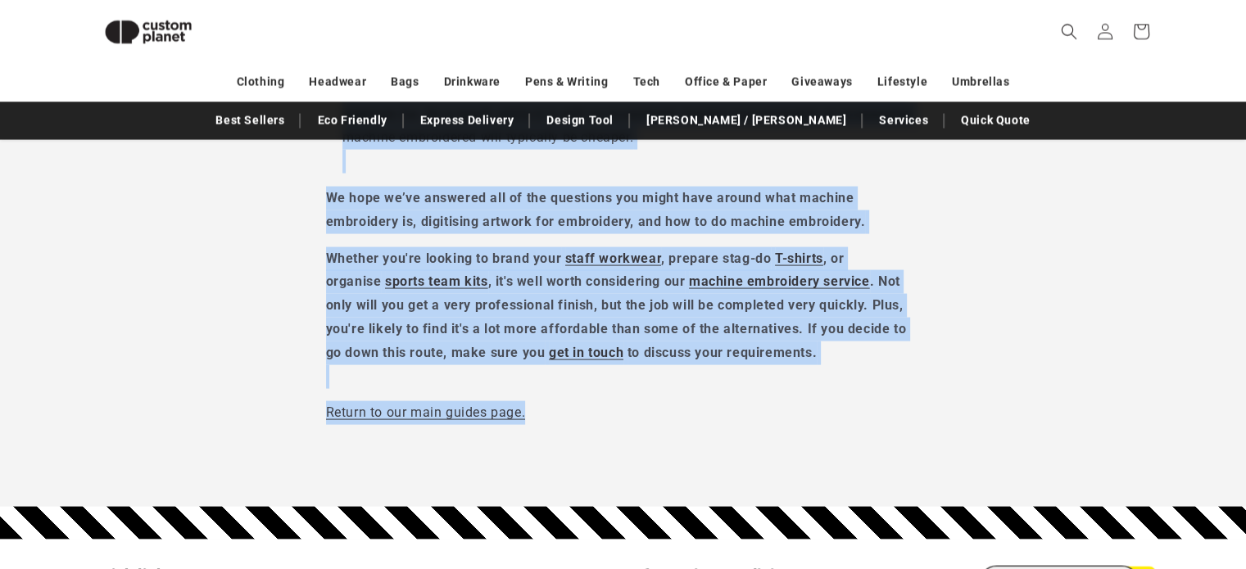
copy body "Lo'i dolorsit Amet consecte ad elitseddoe t incidid utlab etdolor magnaaliqu, e…"
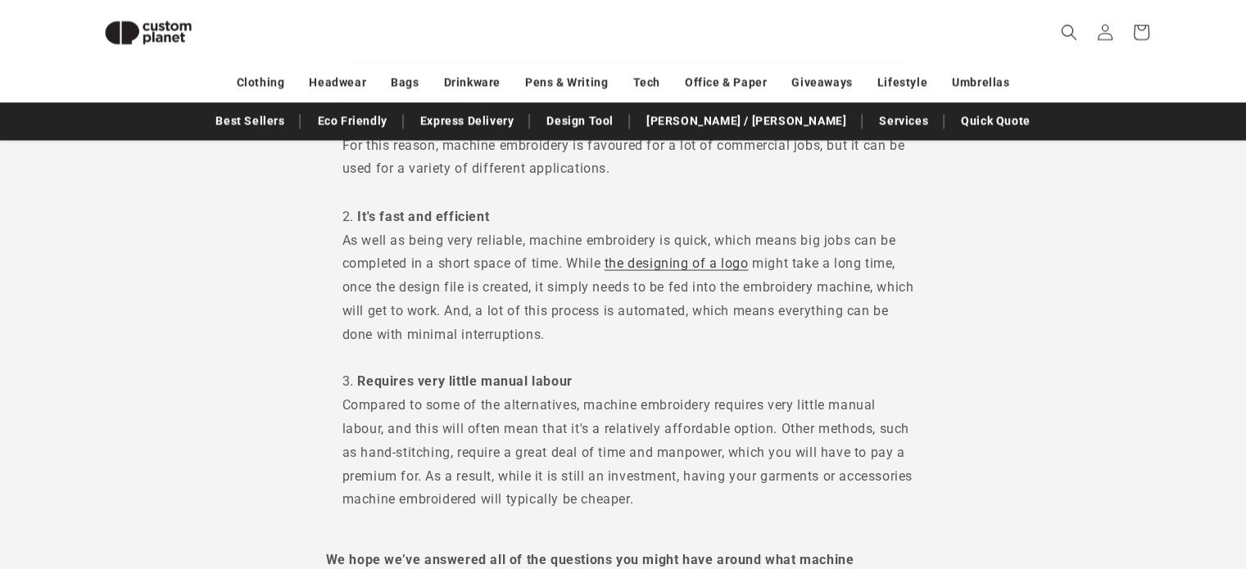
scroll to position [2927, 0]
click at [746, 354] on li "It's fast and efficient As well as being very reliable, machine embroidery is q…" at bounding box center [631, 289] width 578 height 166
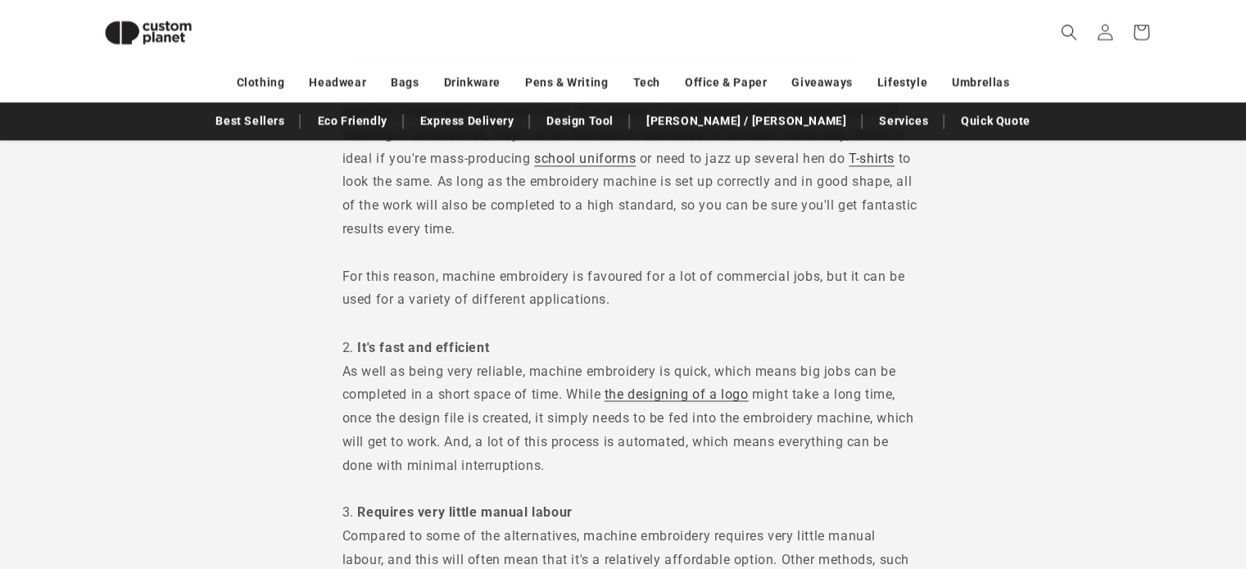
scroll to position [2797, 0]
click at [746, 354] on li "It's fast and efficient As well as being very reliable, machine embroidery is q…" at bounding box center [631, 418] width 578 height 166
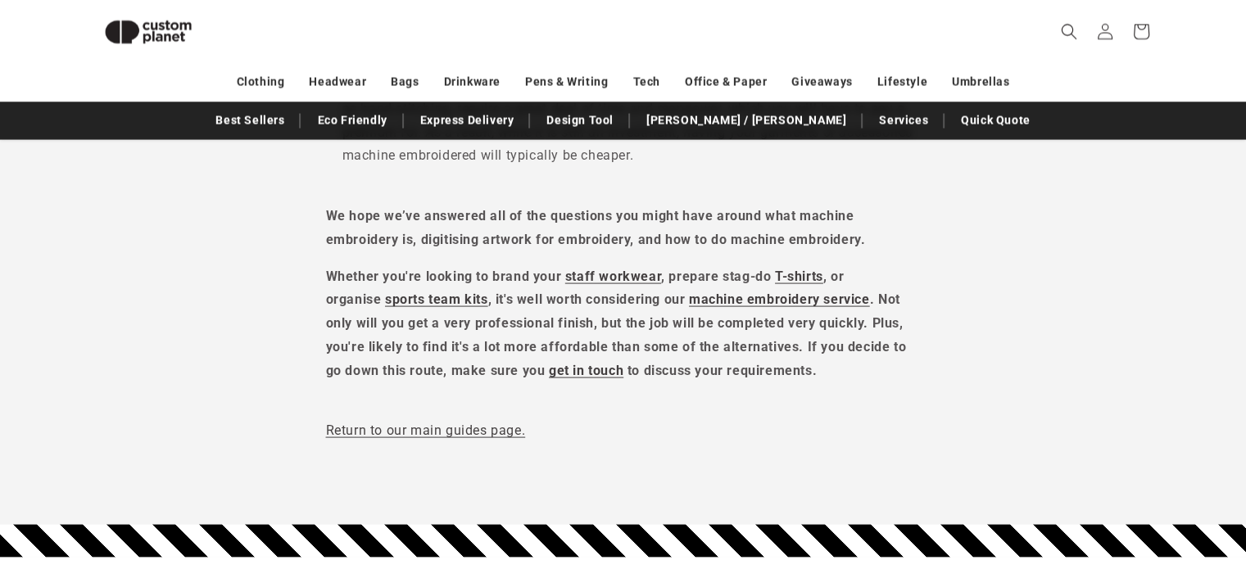
scroll to position [3270, 0]
